Goal: Task Accomplishment & Management: Manage account settings

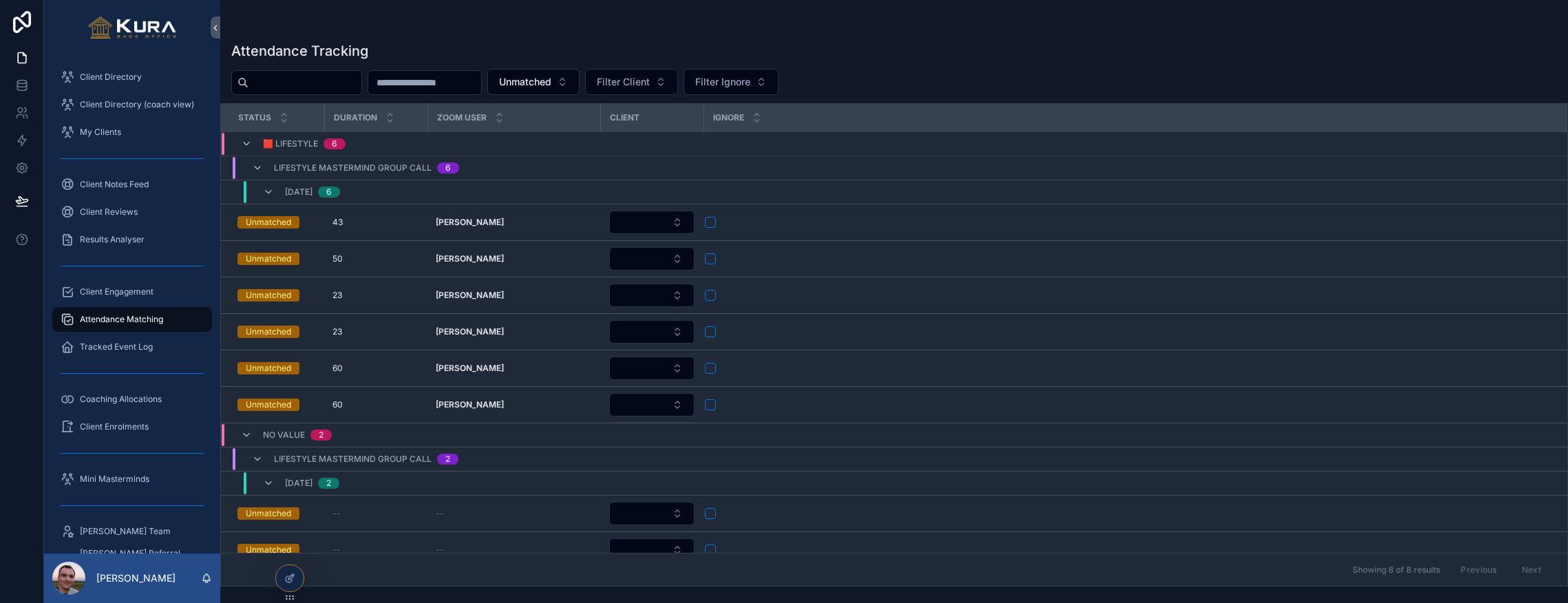
scroll to position [15, 0]
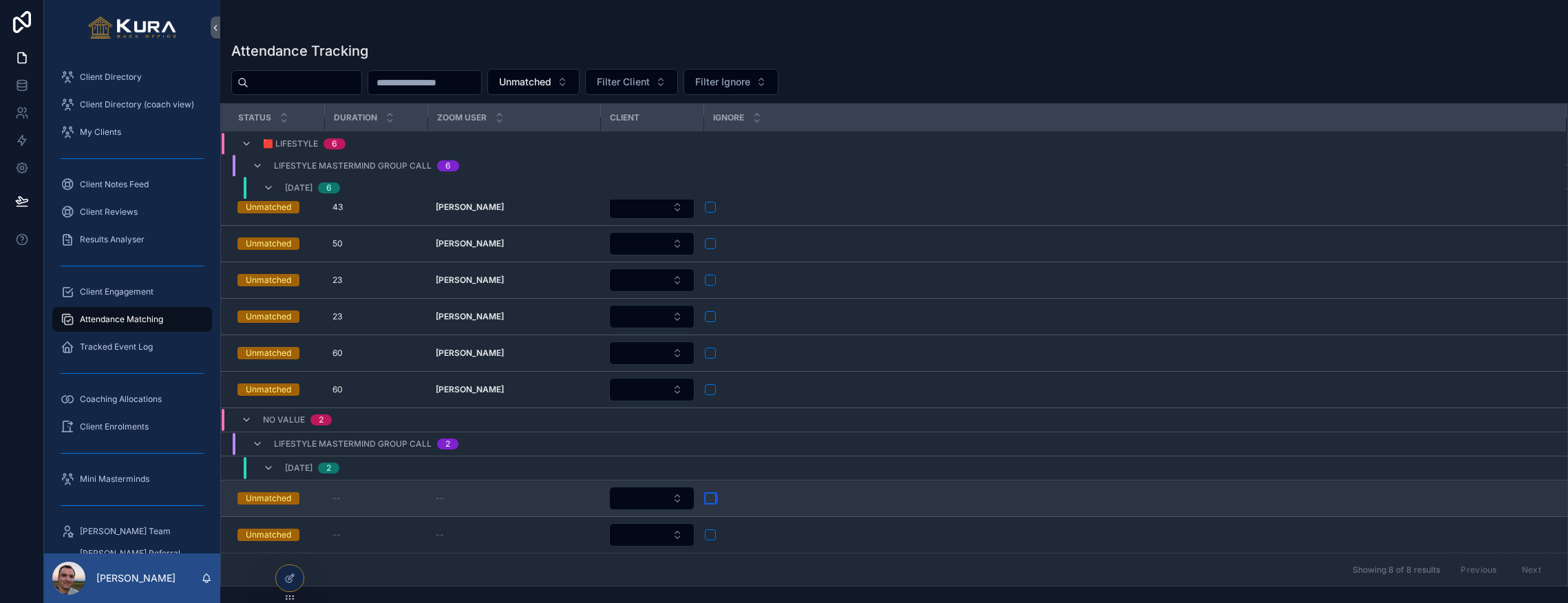
click at [714, 498] on button "scrollable content" at bounding box center [711, 498] width 11 height 11
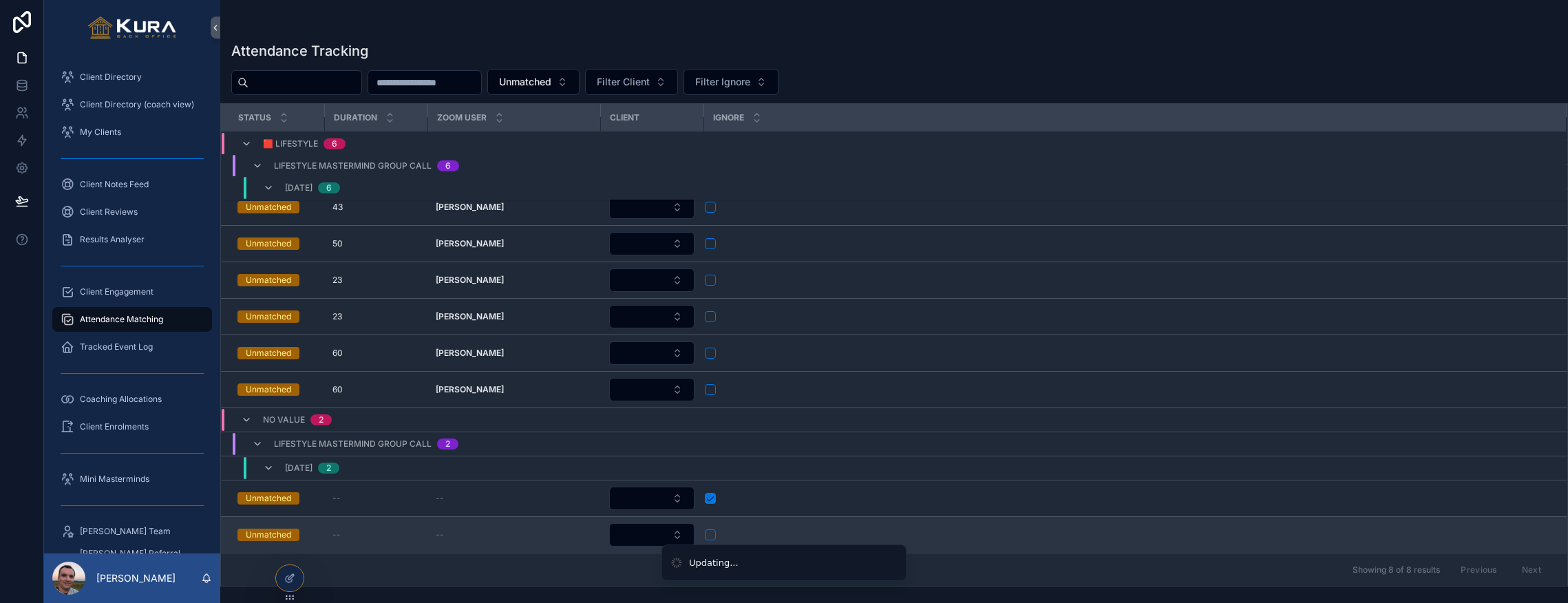
click at [710, 527] on td "scrollable content" at bounding box center [1134, 536] width 862 height 36
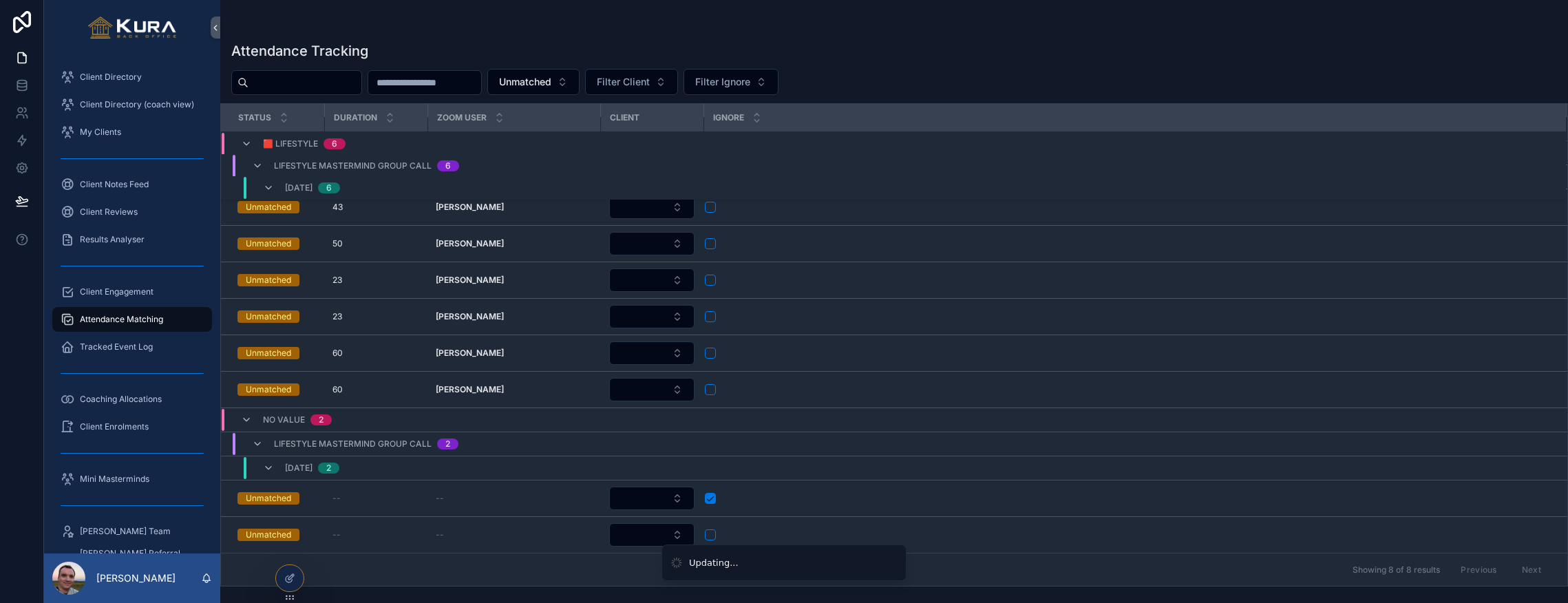
click at [710, 544] on li "Updating..." at bounding box center [784, 563] width 245 height 37
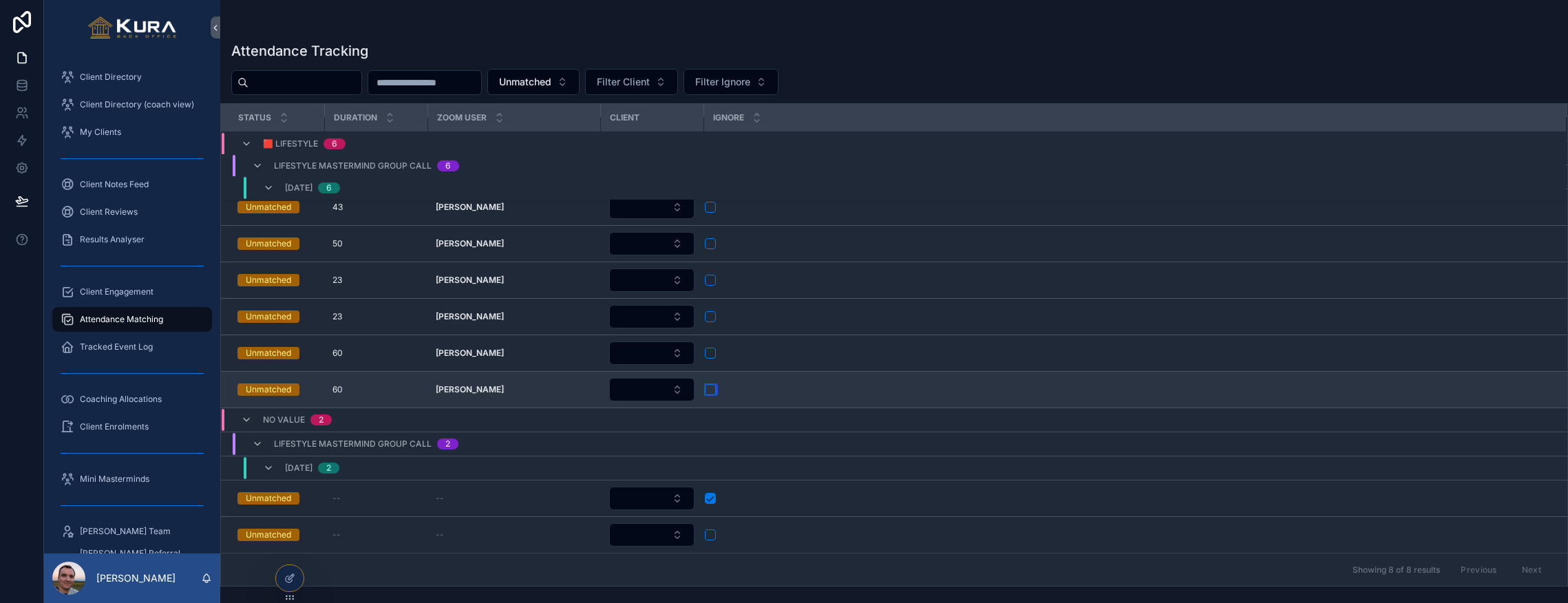
click at [710, 384] on button "scrollable content" at bounding box center [711, 390] width 11 height 11
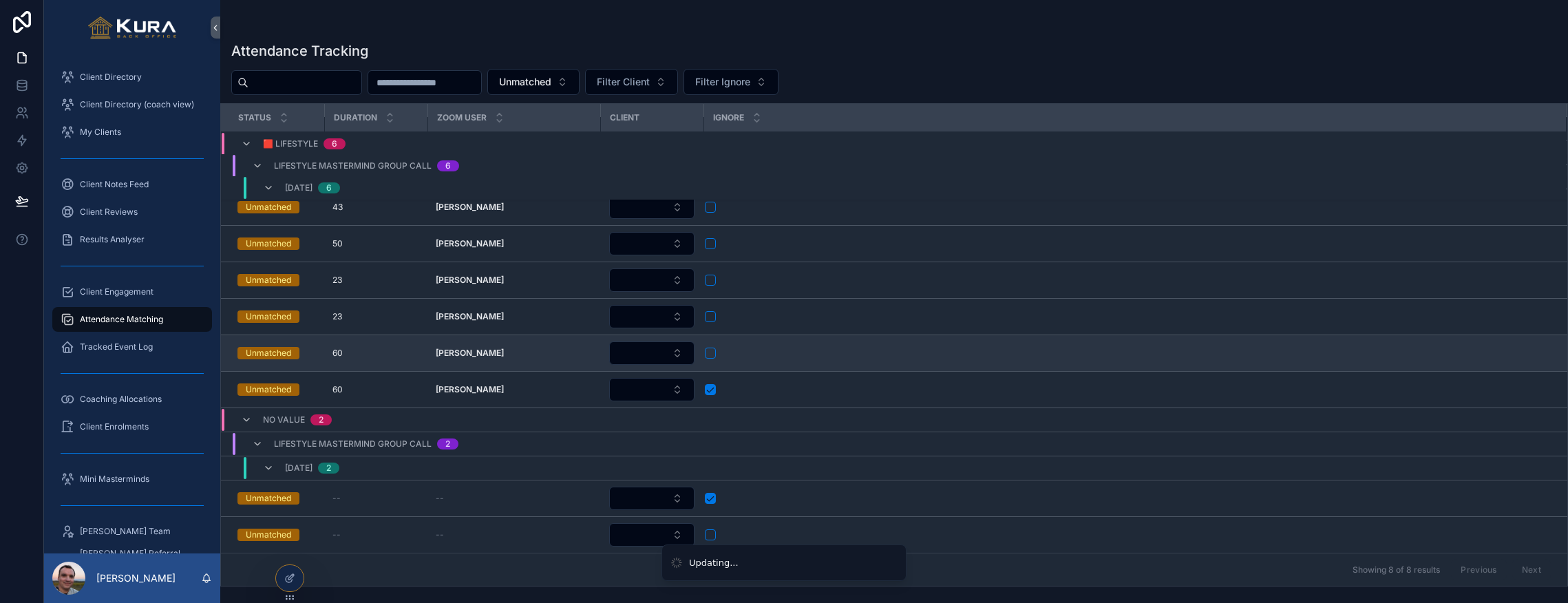
click at [710, 361] on td "scrollable content" at bounding box center [1134, 354] width 862 height 36
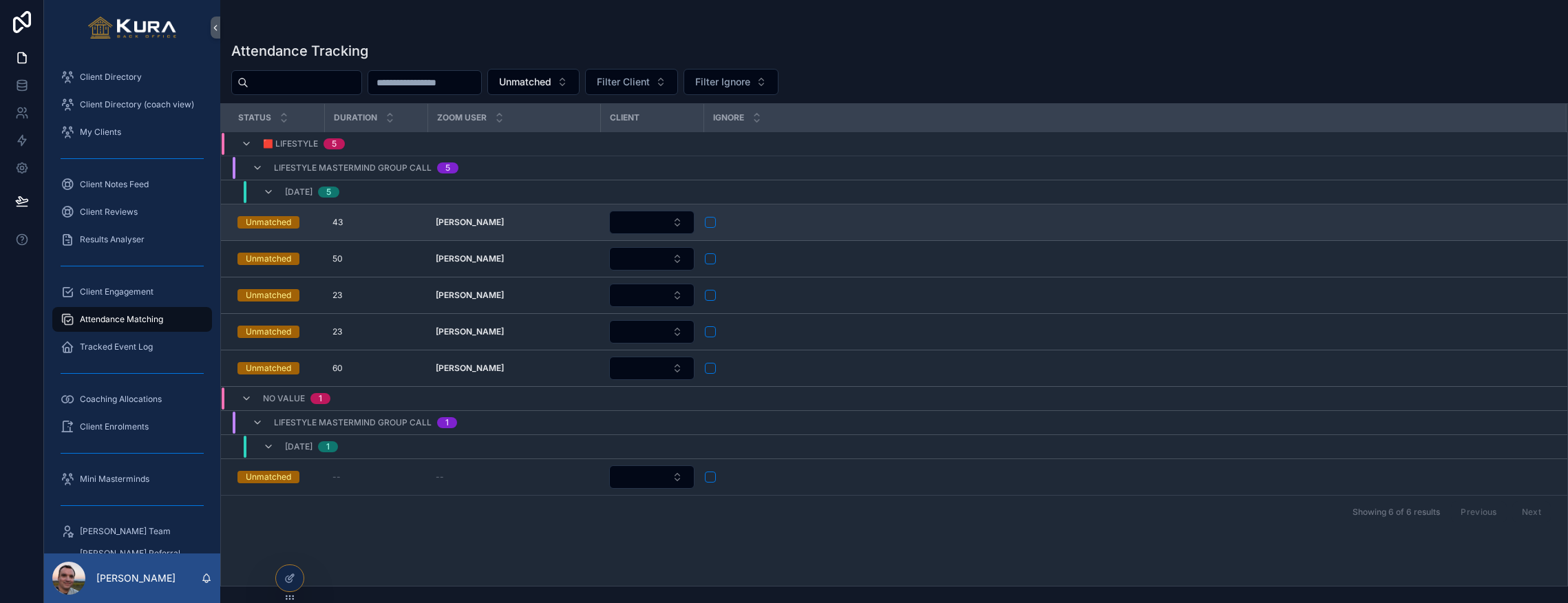
scroll to position [0, 0]
click at [711, 205] on td "scrollable content" at bounding box center [1134, 223] width 862 height 36
click at [711, 223] on button "scrollable content" at bounding box center [711, 222] width 11 height 11
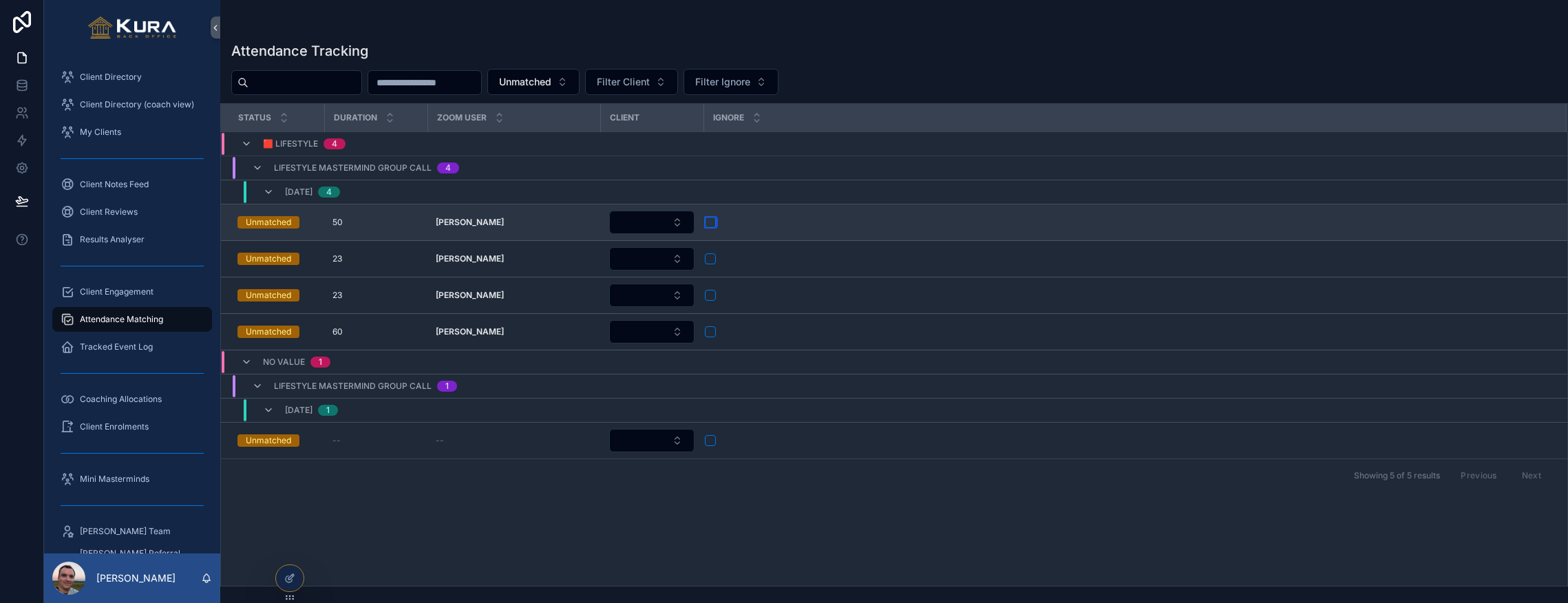
click at [709, 221] on button "scrollable content" at bounding box center [711, 222] width 11 height 11
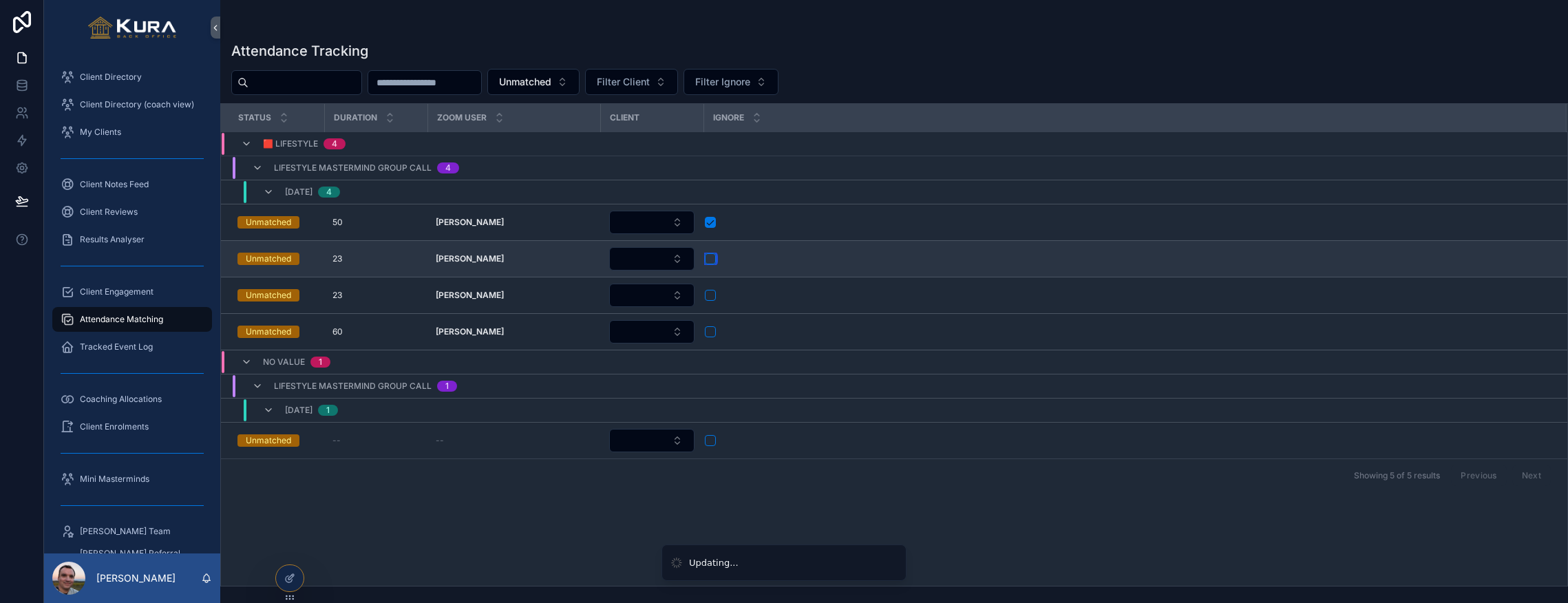
click at [709, 259] on button "scrollable content" at bounding box center [711, 259] width 11 height 11
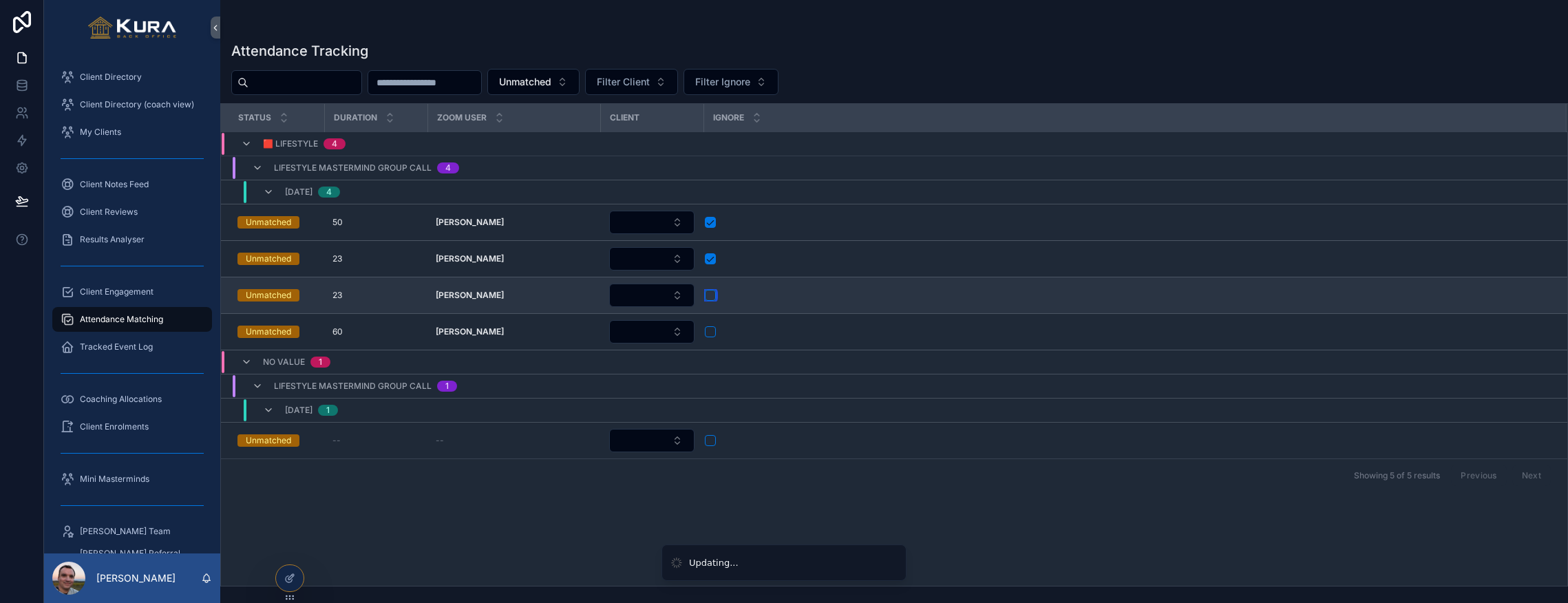
click at [709, 299] on button "scrollable content" at bounding box center [711, 295] width 11 height 11
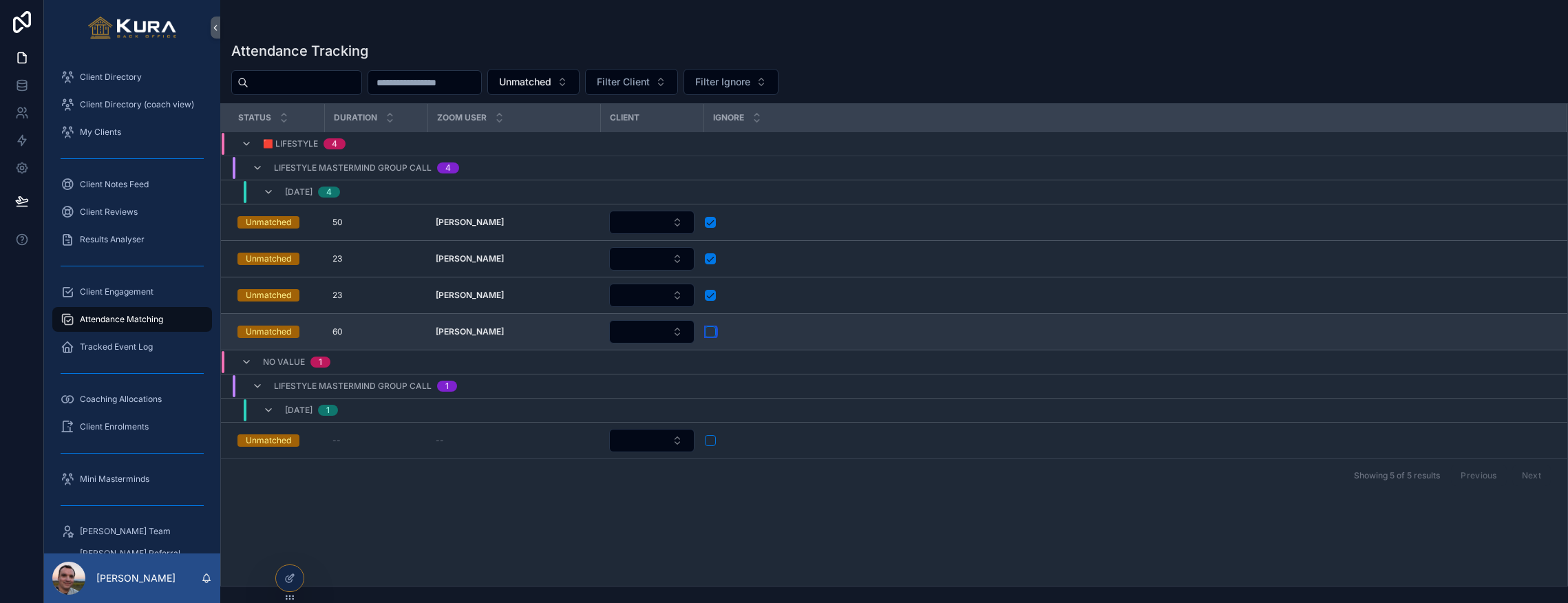
click at [711, 328] on button "scrollable content" at bounding box center [711, 332] width 11 height 11
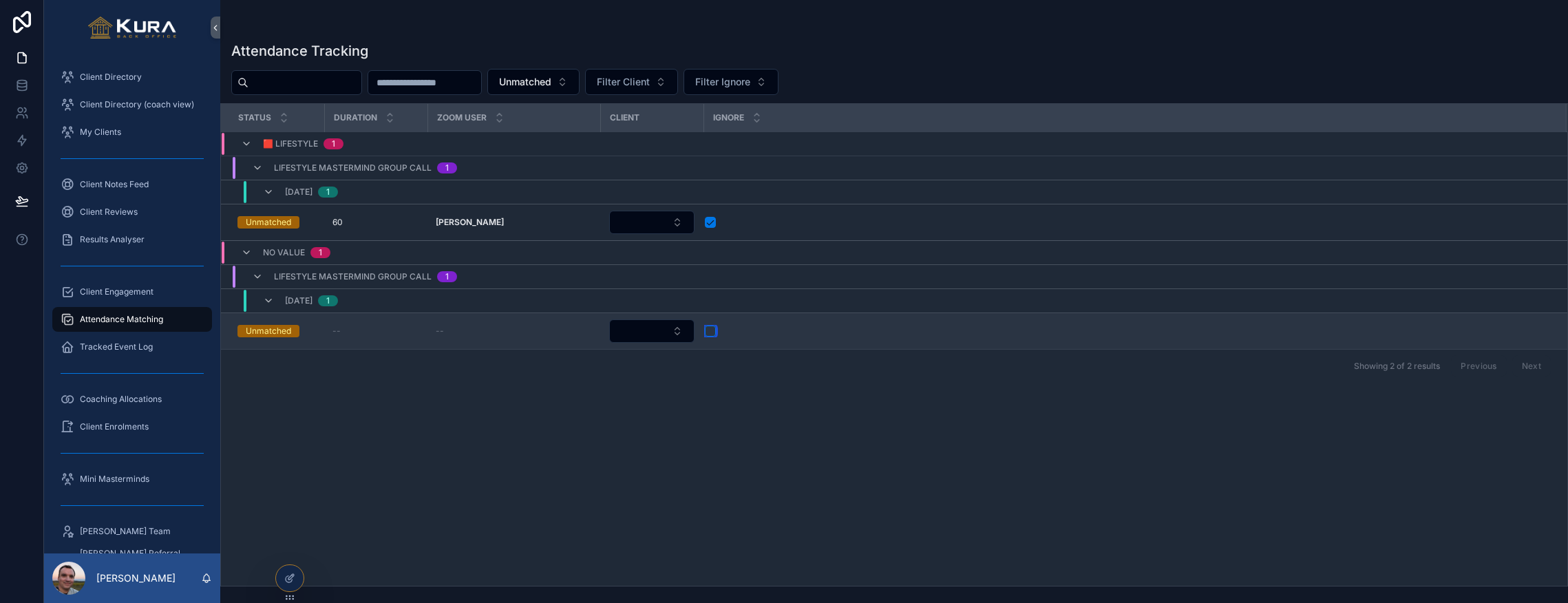
click at [711, 328] on button "scrollable content" at bounding box center [711, 331] width 11 height 11
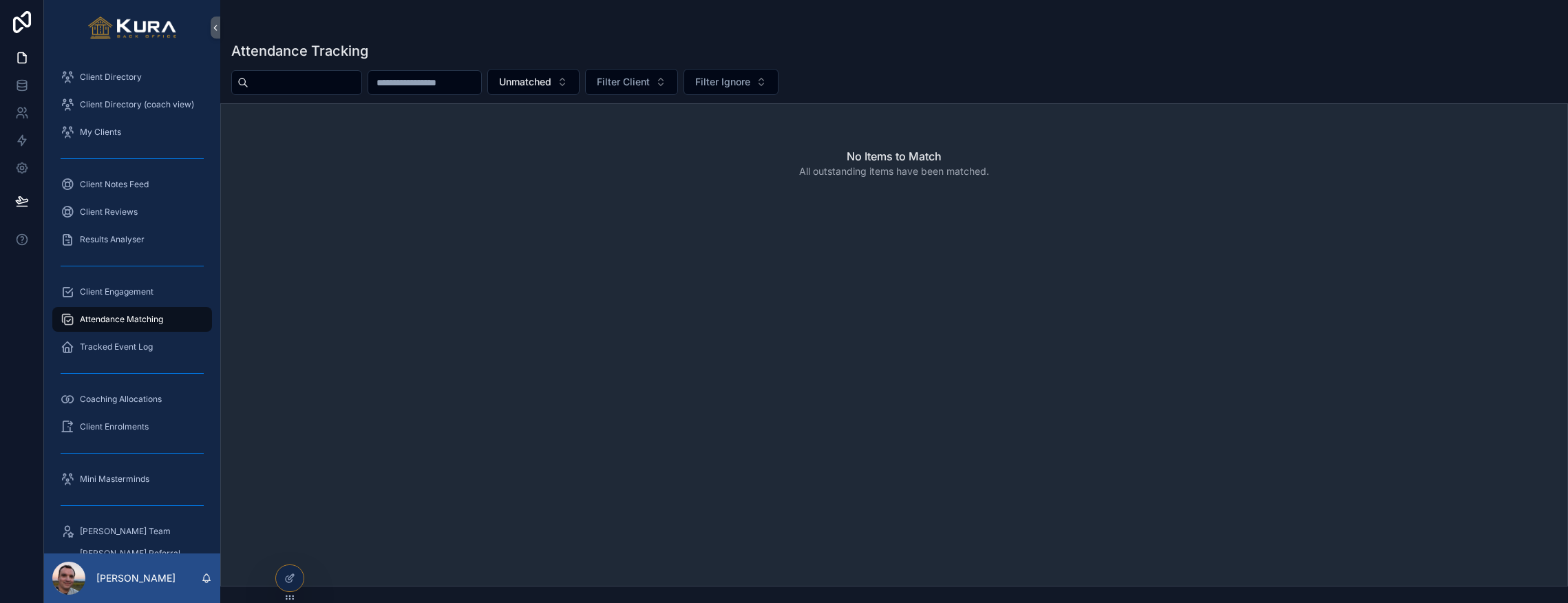
click at [123, 309] on div "Attendance Matching" at bounding box center [132, 320] width 143 height 22
click at [121, 288] on span "Client Engagement" at bounding box center [117, 292] width 74 height 11
